Goal: Communication & Community: Participate in discussion

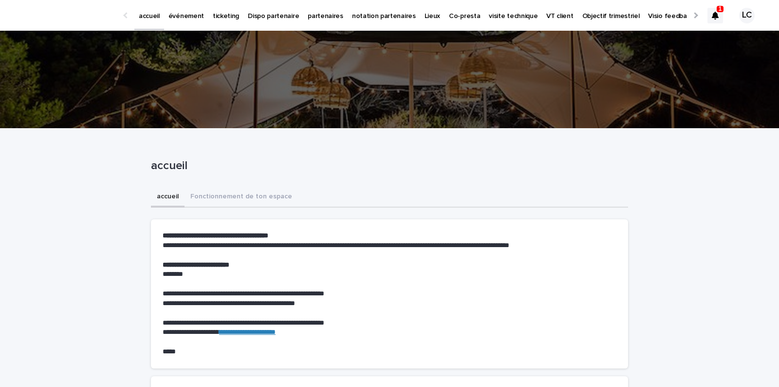
click at [715, 18] on icon at bounding box center [715, 16] width 7 height 8
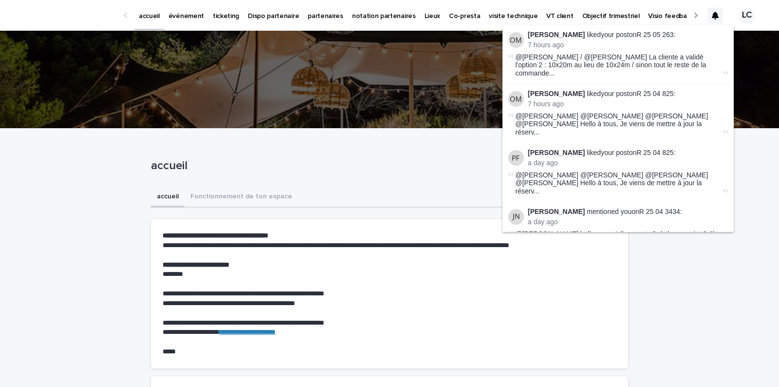
click at [647, 34] on p "[PERSON_NAME] liked your post on R 25 05 263 :" at bounding box center [628, 35] width 200 height 8
click at [652, 90] on p "[PERSON_NAME] liked your post on R 25 04 825 :" at bounding box center [628, 94] width 200 height 8
click at [684, 148] on p "[PERSON_NAME] liked your post on R 25 04 825 :" at bounding box center [628, 152] width 200 height 8
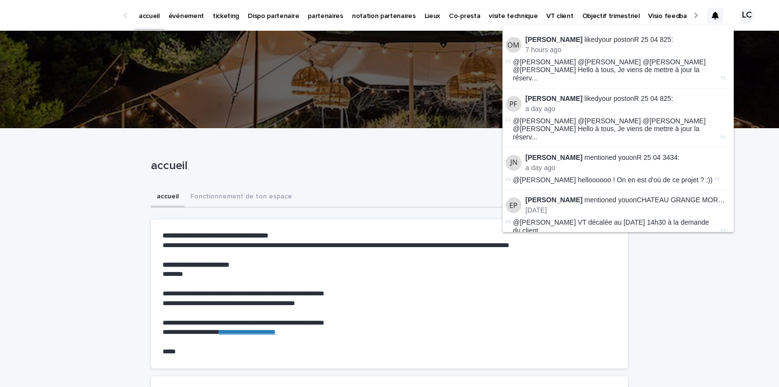
scroll to position [54, 0]
click at [655, 153] on link "R 25 04 3434" at bounding box center [659, 157] width 41 height 8
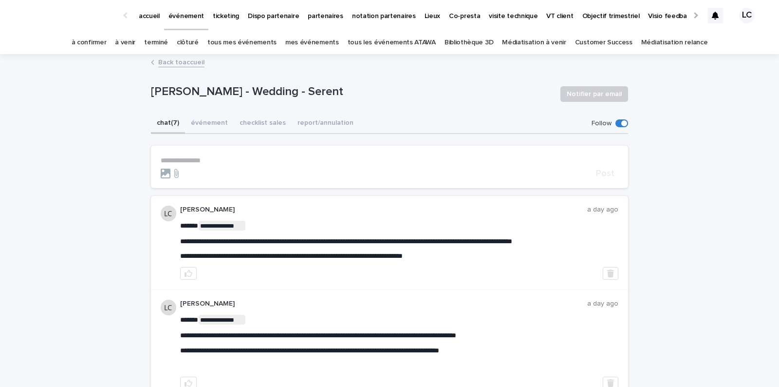
click at [719, 18] on div at bounding box center [715, 16] width 16 height 16
